Goal: Information Seeking & Learning: Learn about a topic

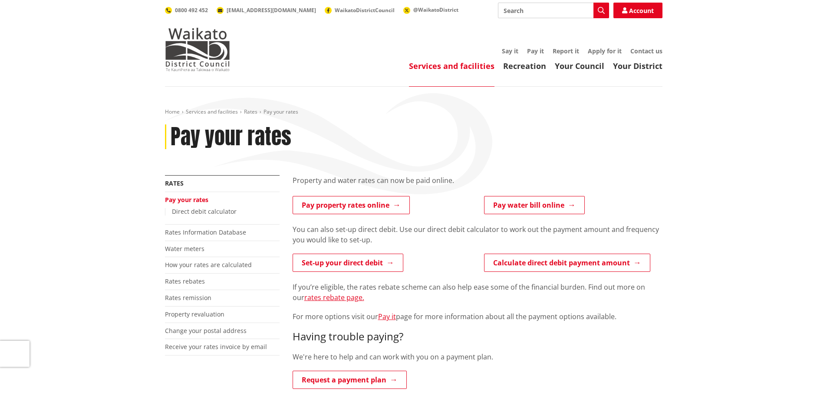
click at [224, 270] on li "How your rates are calculated" at bounding box center [222, 265] width 115 height 16
click at [224, 265] on link "How your rates are calculated" at bounding box center [208, 265] width 87 height 8
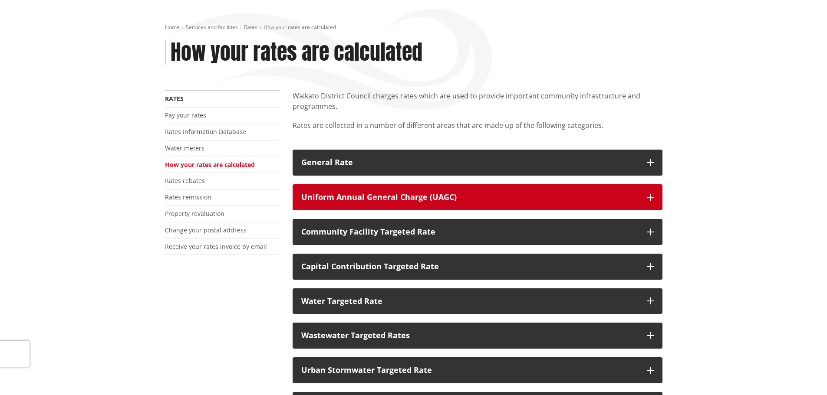
scroll to position [87, 0]
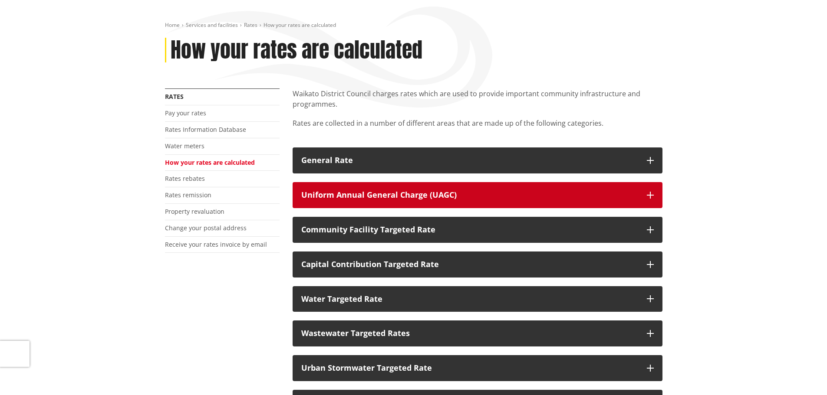
click at [655, 194] on button "Uniform Annual General Charge (UAGC)" at bounding box center [478, 195] width 370 height 26
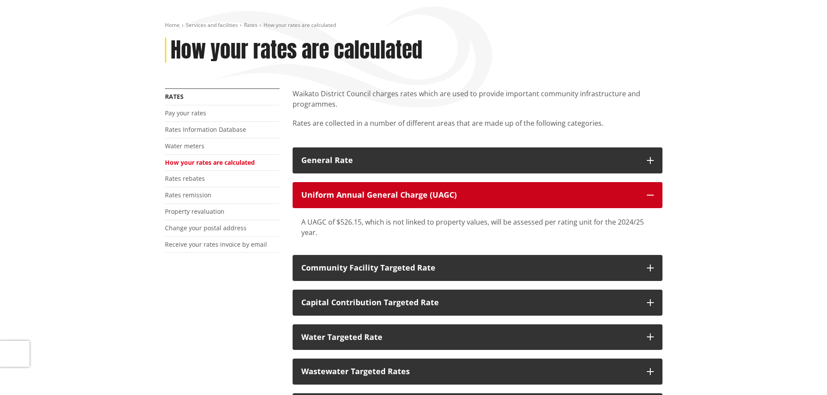
click at [655, 194] on button "Uniform Annual General Charge (UAGC)" at bounding box center [478, 195] width 370 height 26
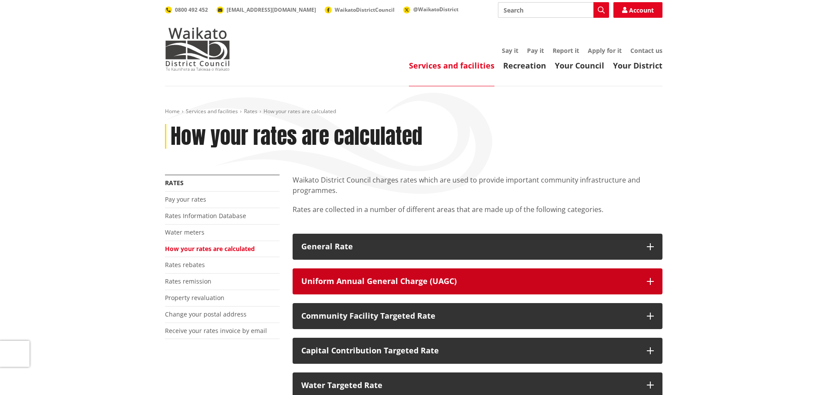
scroll to position [0, 0]
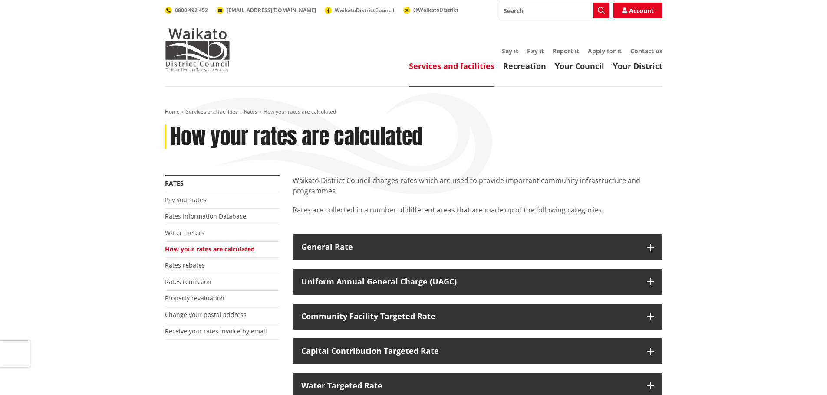
click at [534, 17] on input "Search" at bounding box center [553, 11] width 111 height 16
click at [599, 11] on icon "button" at bounding box center [601, 10] width 7 height 7
click at [546, 56] on div "Long Term Plan" at bounding box center [553, 58] width 110 height 16
type input "Long Term Plan"
click at [532, 60] on div "Long Term Plan" at bounding box center [553, 58] width 110 height 16
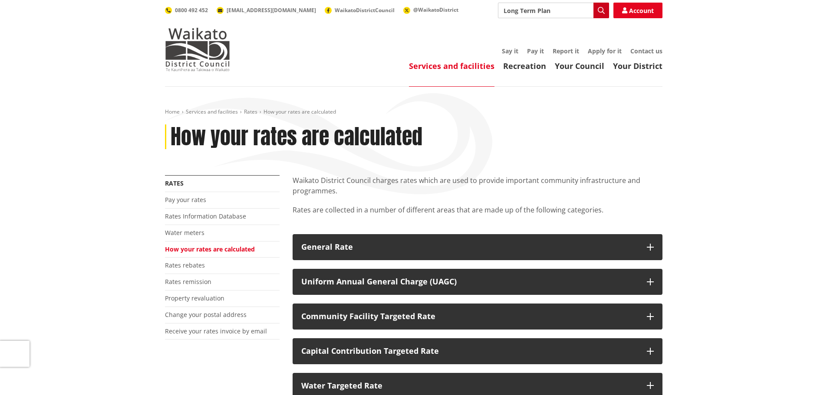
click at [599, 8] on icon "button" at bounding box center [601, 10] width 7 height 7
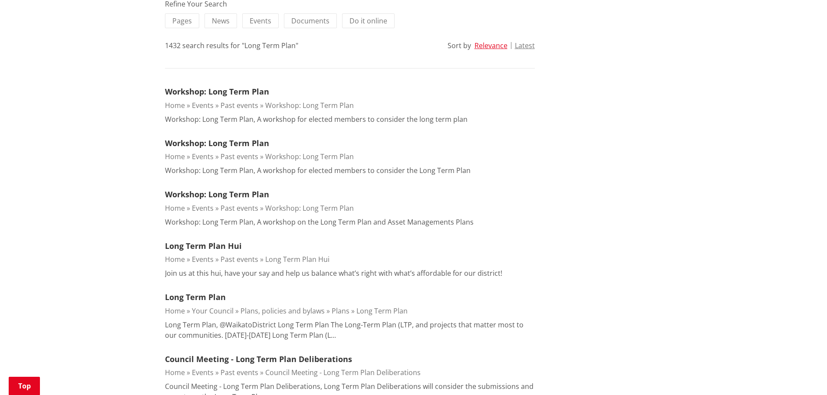
scroll to position [217, 0]
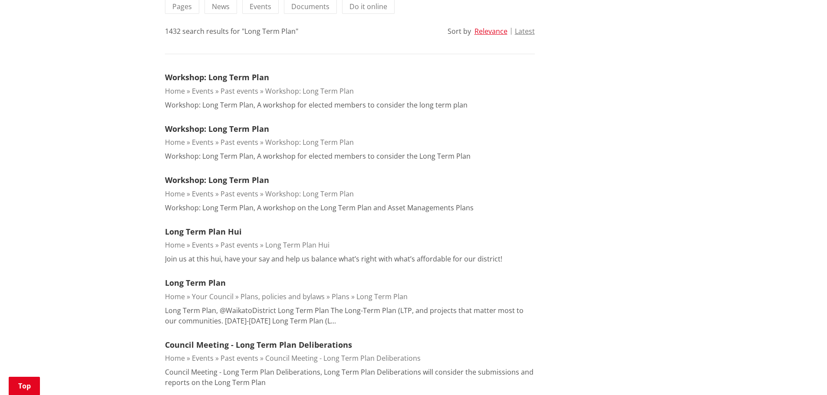
click at [376, 298] on link "Long Term Plan" at bounding box center [381, 297] width 51 height 10
